Goal: Task Accomplishment & Management: Use online tool/utility

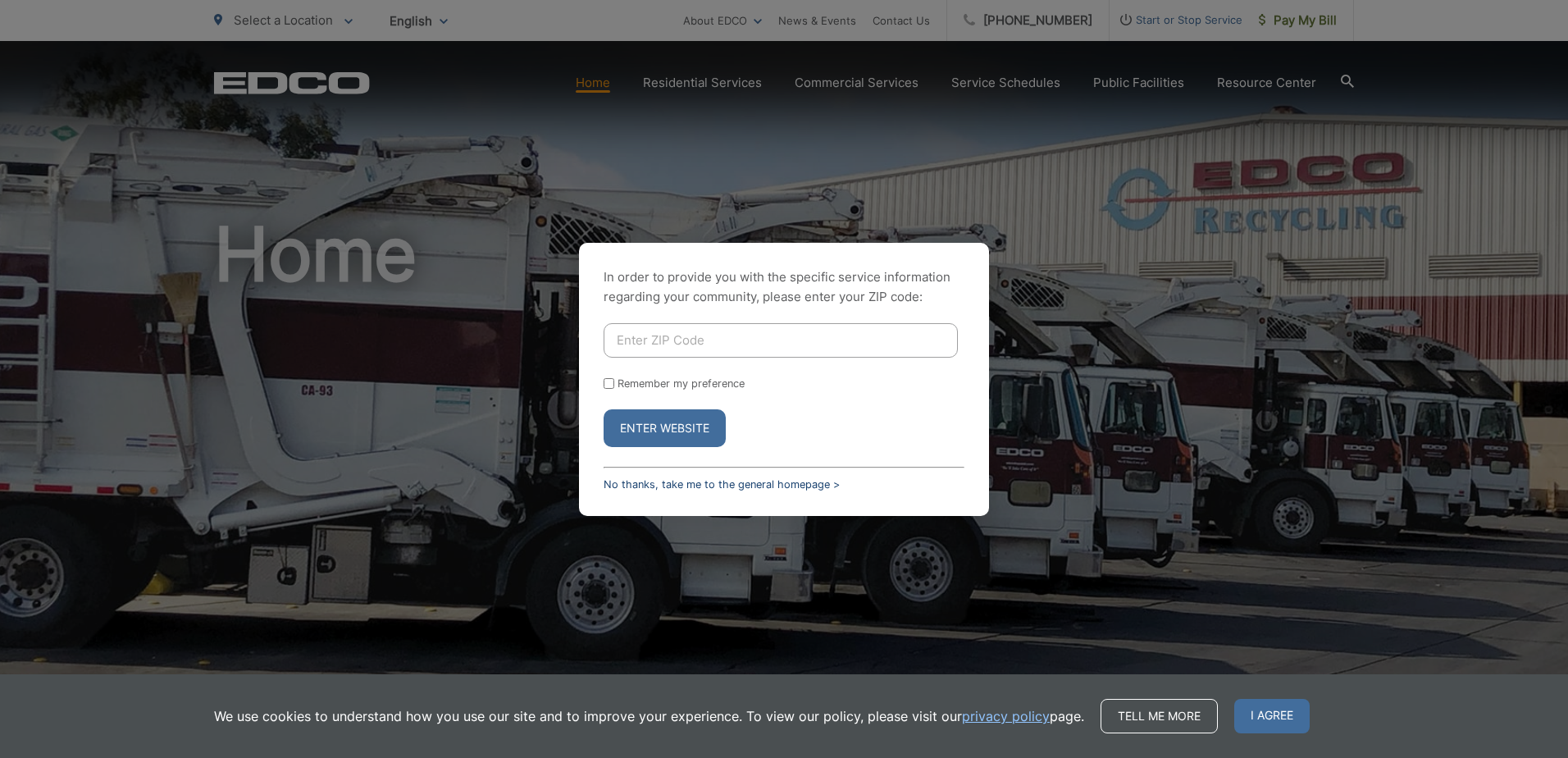
click at [757, 481] on link "No thanks, take me to the general homepage >" at bounding box center [722, 484] width 237 height 12
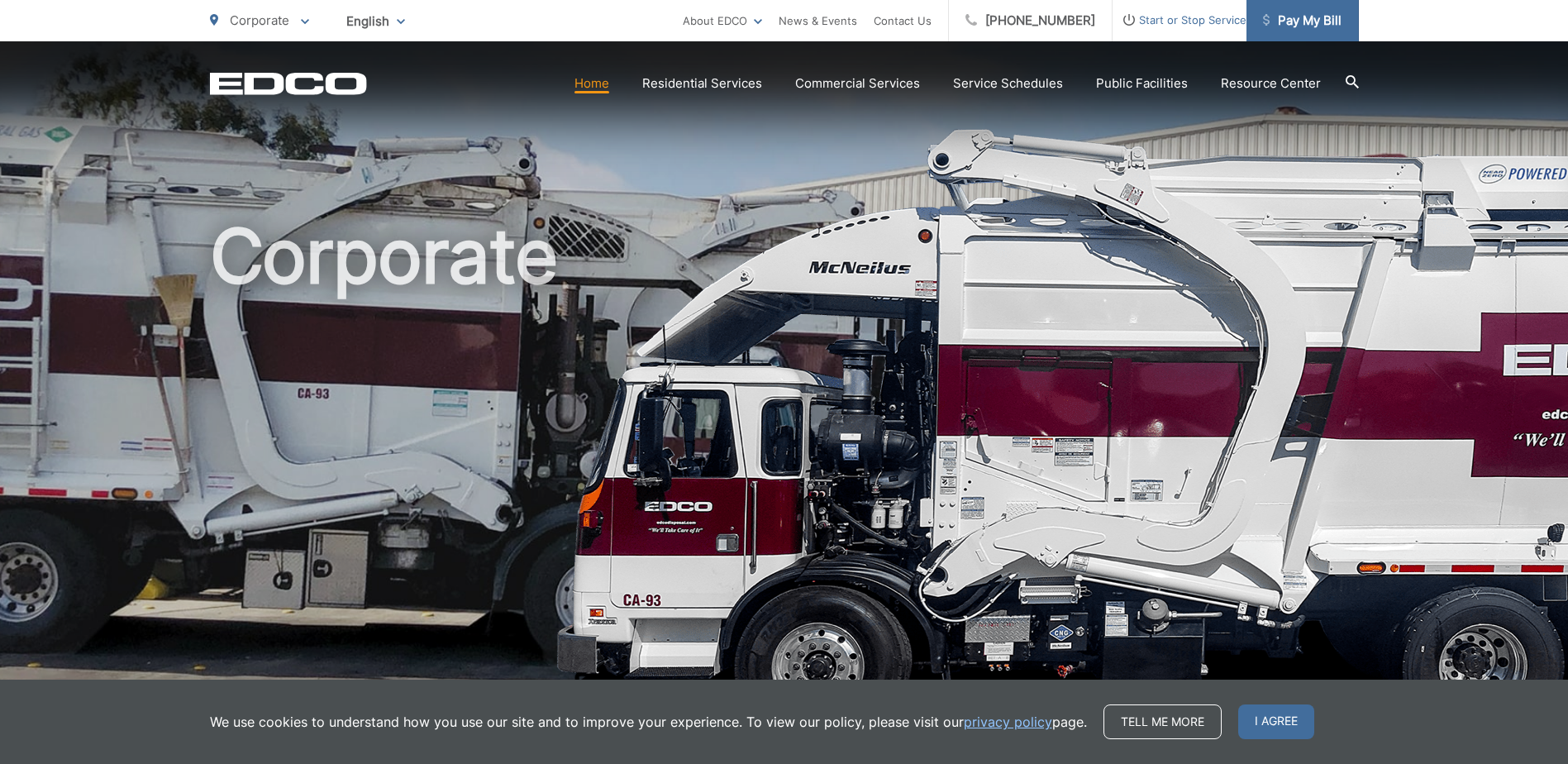
click at [1309, 26] on span "Pay My Bill" at bounding box center [1302, 20] width 79 height 20
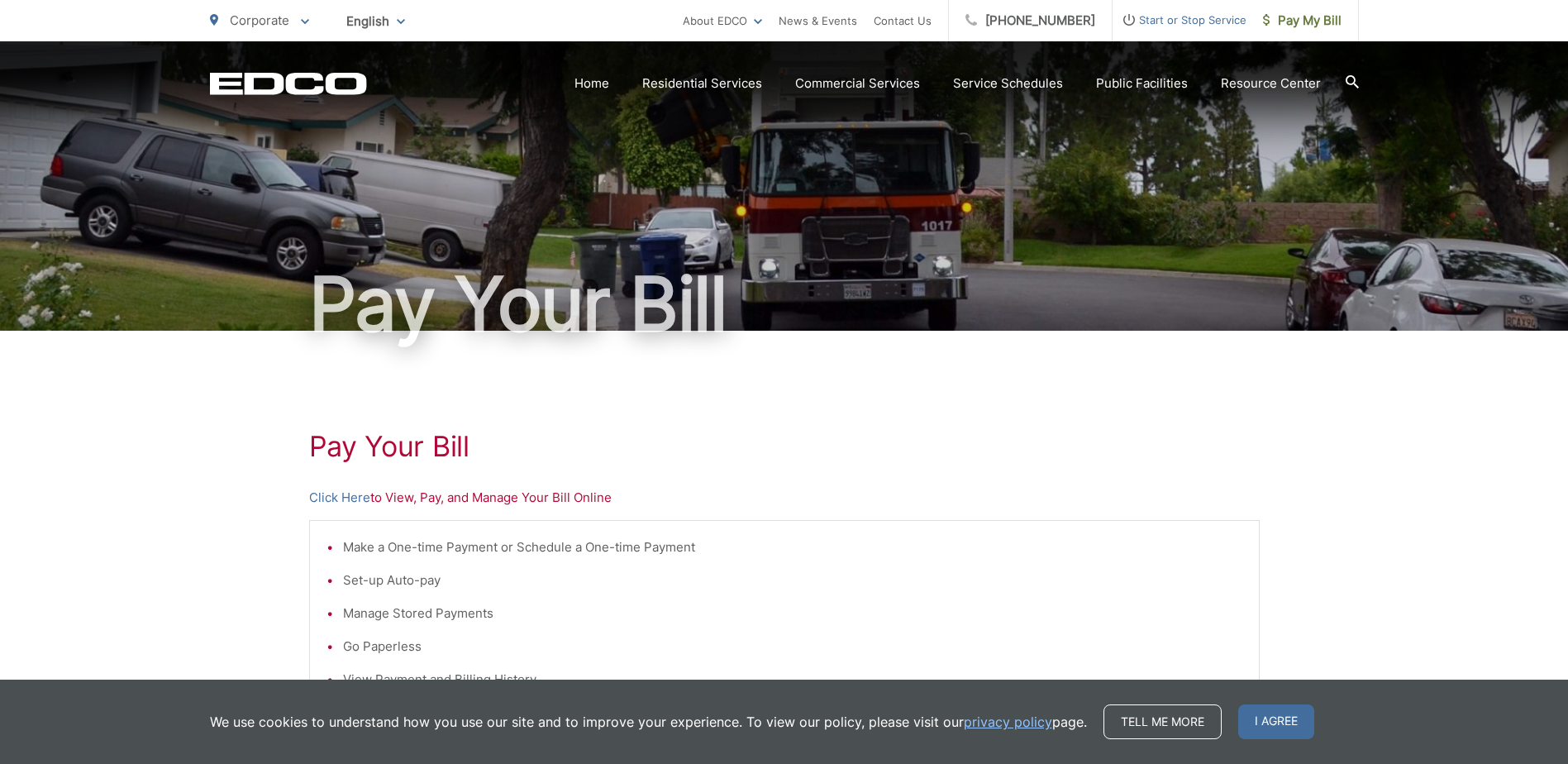
click at [414, 498] on p "Click Here to View, Pay, and Manage Your Bill Online" at bounding box center [784, 498] width 951 height 20
click at [345, 502] on link "Click Here" at bounding box center [340, 498] width 61 height 20
